Goal: Find specific page/section: Find specific page/section

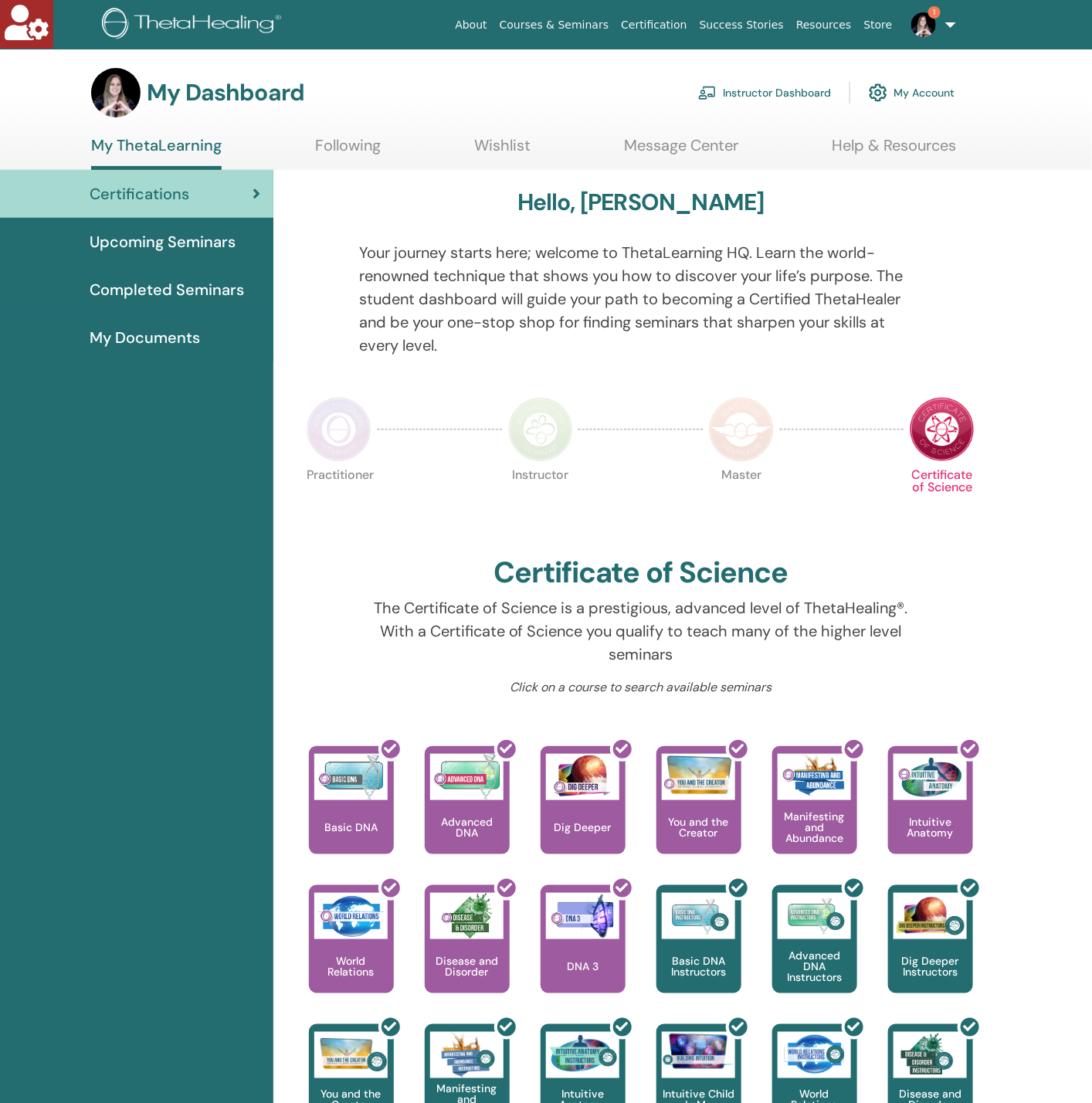
click at [769, 94] on link "Instructor Dashboard" at bounding box center [764, 93] width 133 height 34
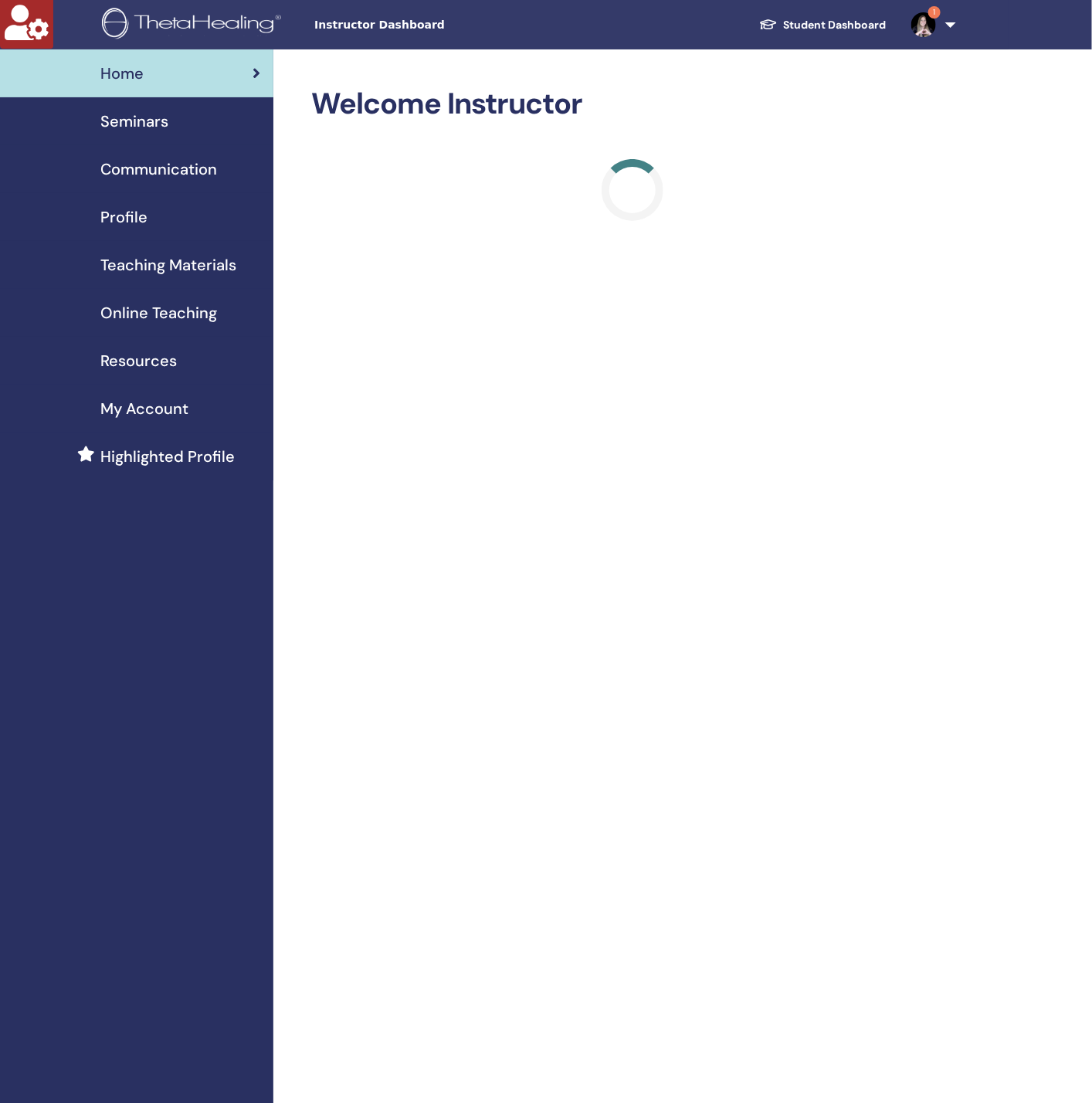
click at [104, 131] on span "Seminars" at bounding box center [135, 121] width 68 height 23
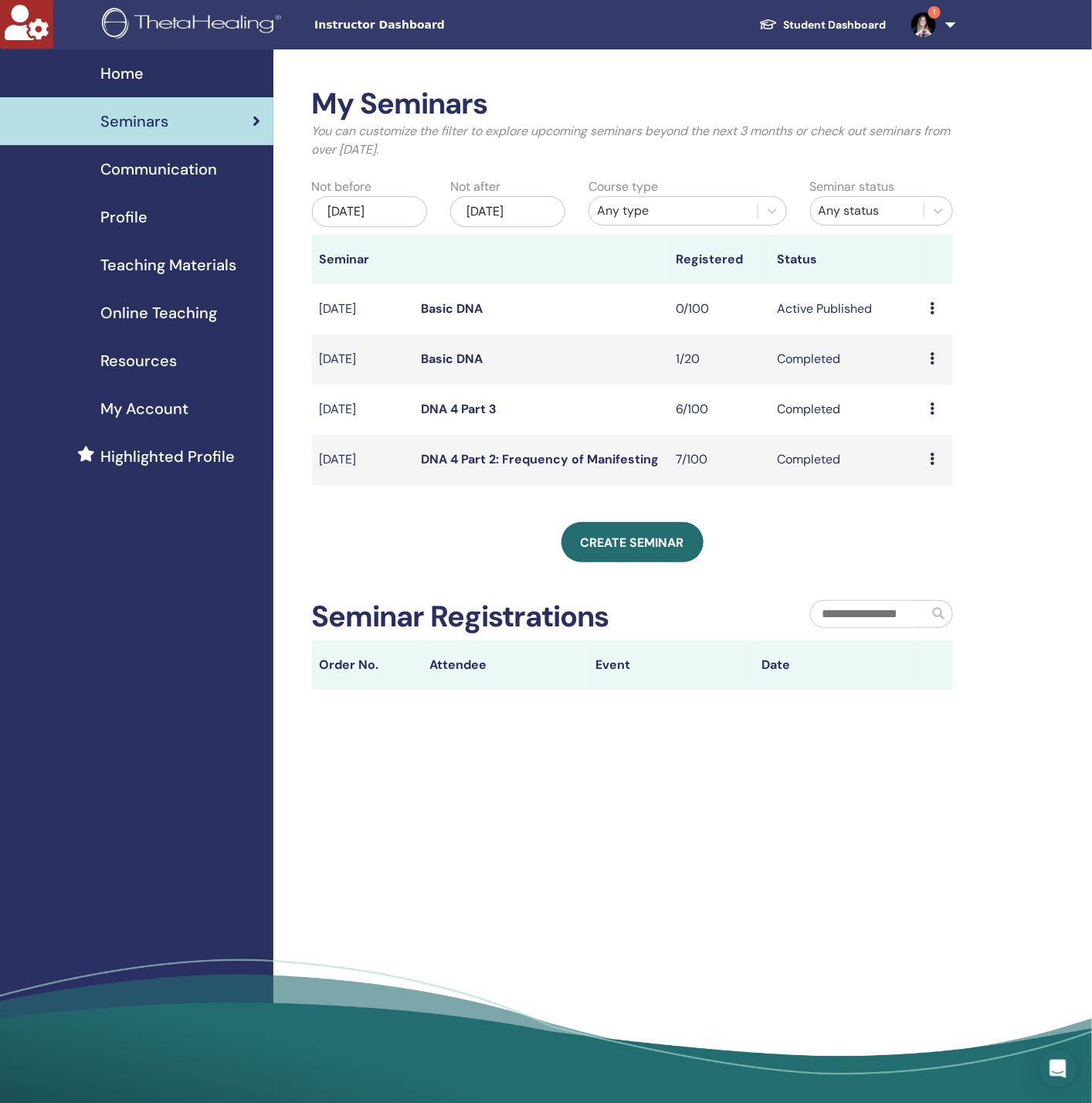
click at [465, 306] on link "Basic DNA" at bounding box center [451, 309] width 61 height 16
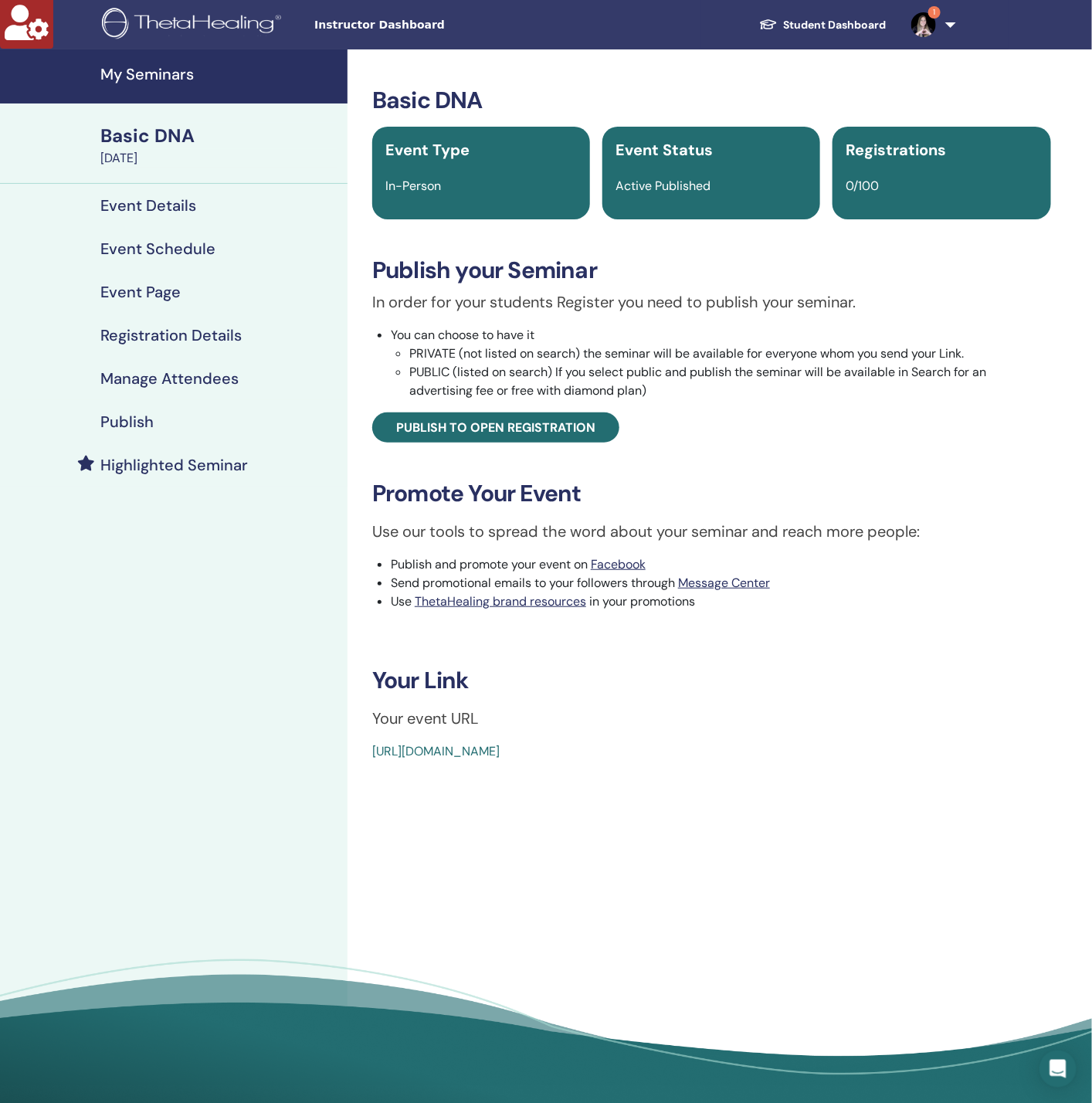
drag, startPoint x: 744, startPoint y: 743, endPoint x: 362, endPoint y: 754, distance: 382.2
click at [362, 754] on div "Basic DNA Event Type In-Person Event Status Active Published Registrations 0/10…" at bounding box center [711, 423] width 710 height 674
copy link "https://www.thetahealing.com/seminar-374933-details.html"
click at [155, 72] on h4 "My Seminars" at bounding box center [220, 74] width 238 height 18
